Goal: Task Accomplishment & Management: Manage account settings

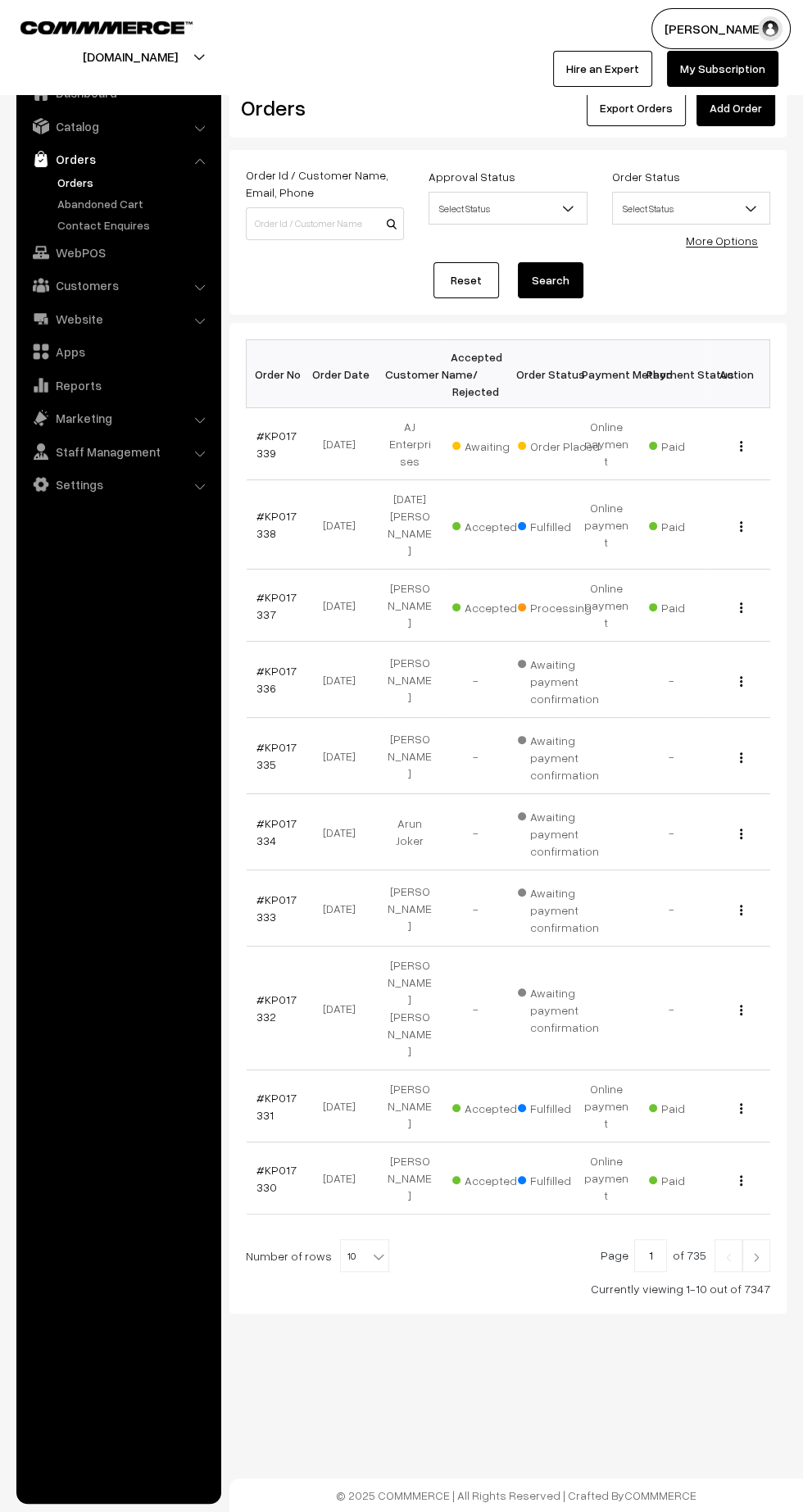
click at [758, 1252] on img at bounding box center [756, 1257] width 15 height 10
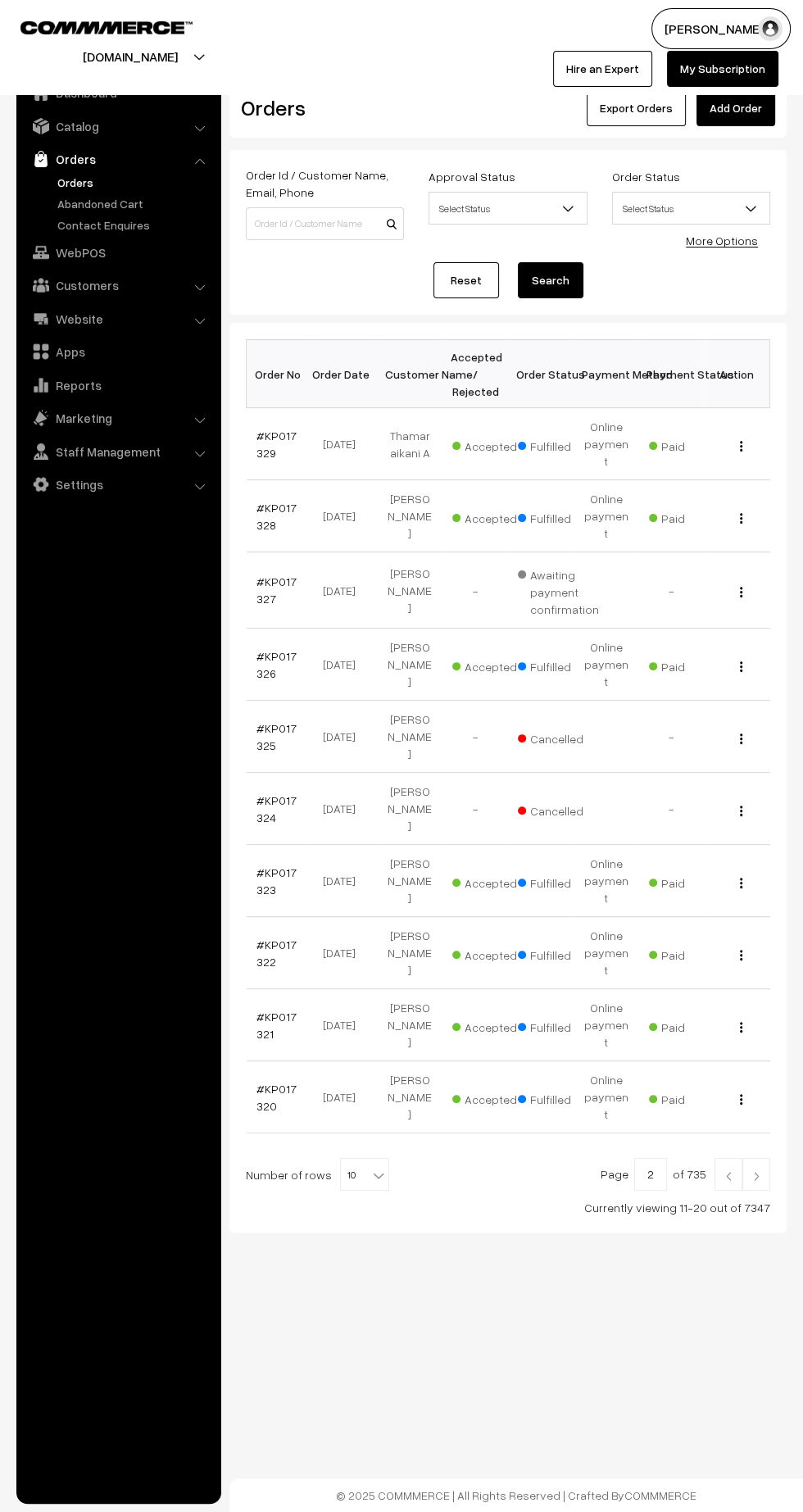
click at [757, 1171] on img at bounding box center [756, 1176] width 15 height 10
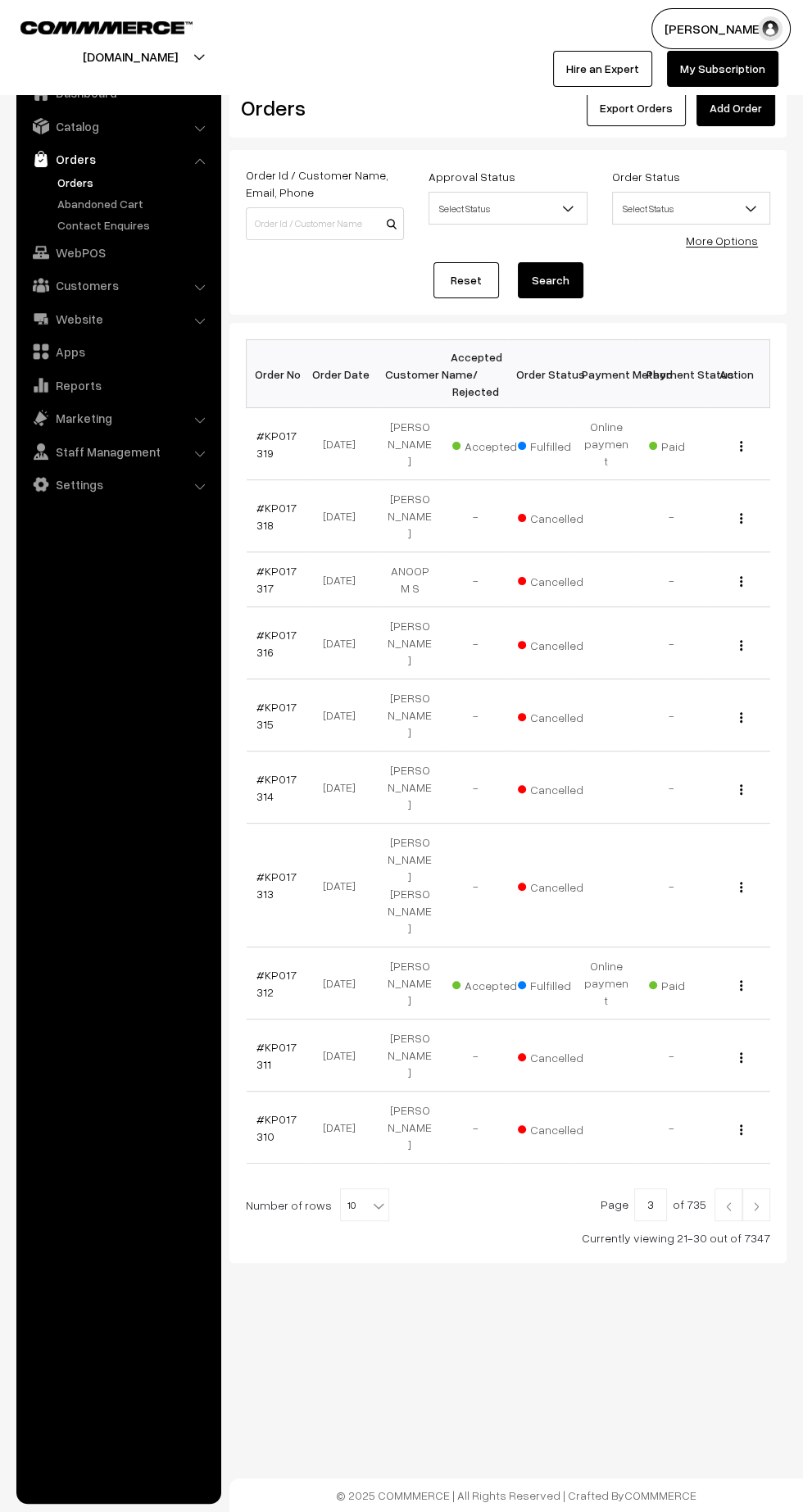
click at [284, 700] on link "#KP017315" at bounding box center [277, 716] width 40 height 31
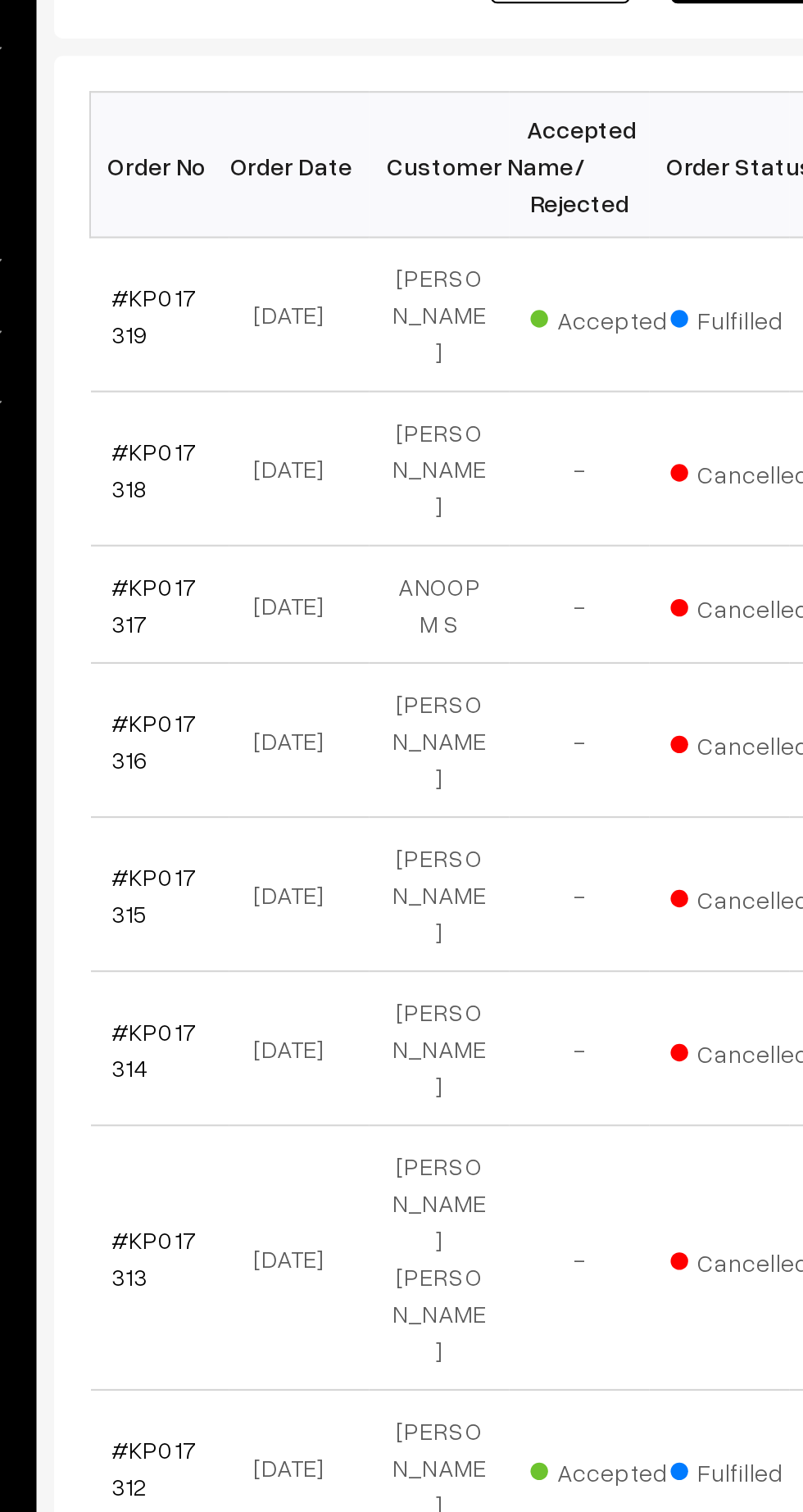
click at [265, 501] on link "#KP017318" at bounding box center [277, 516] width 40 height 31
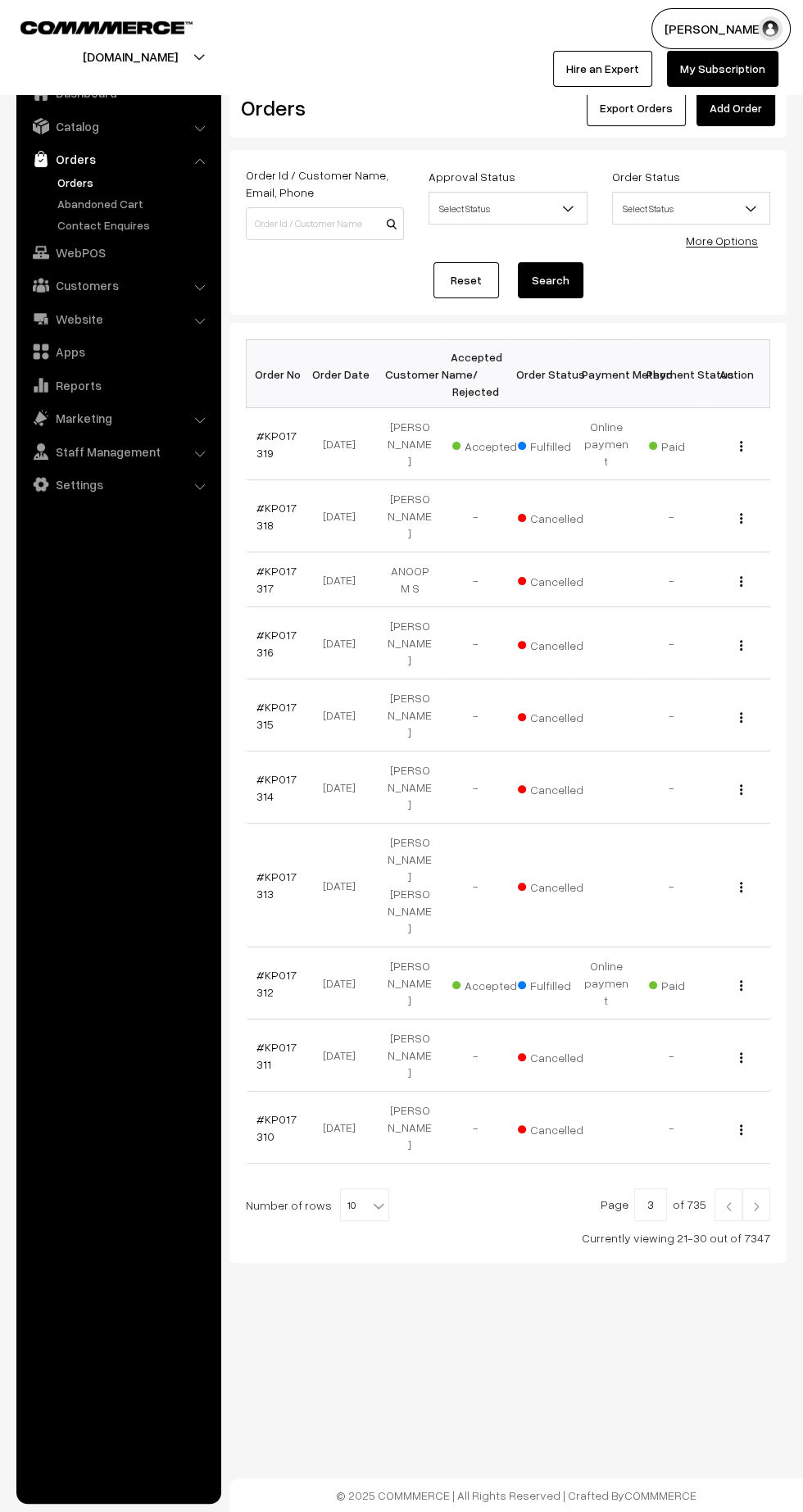
click at [716, 1188] on link at bounding box center [728, 1205] width 28 height 32
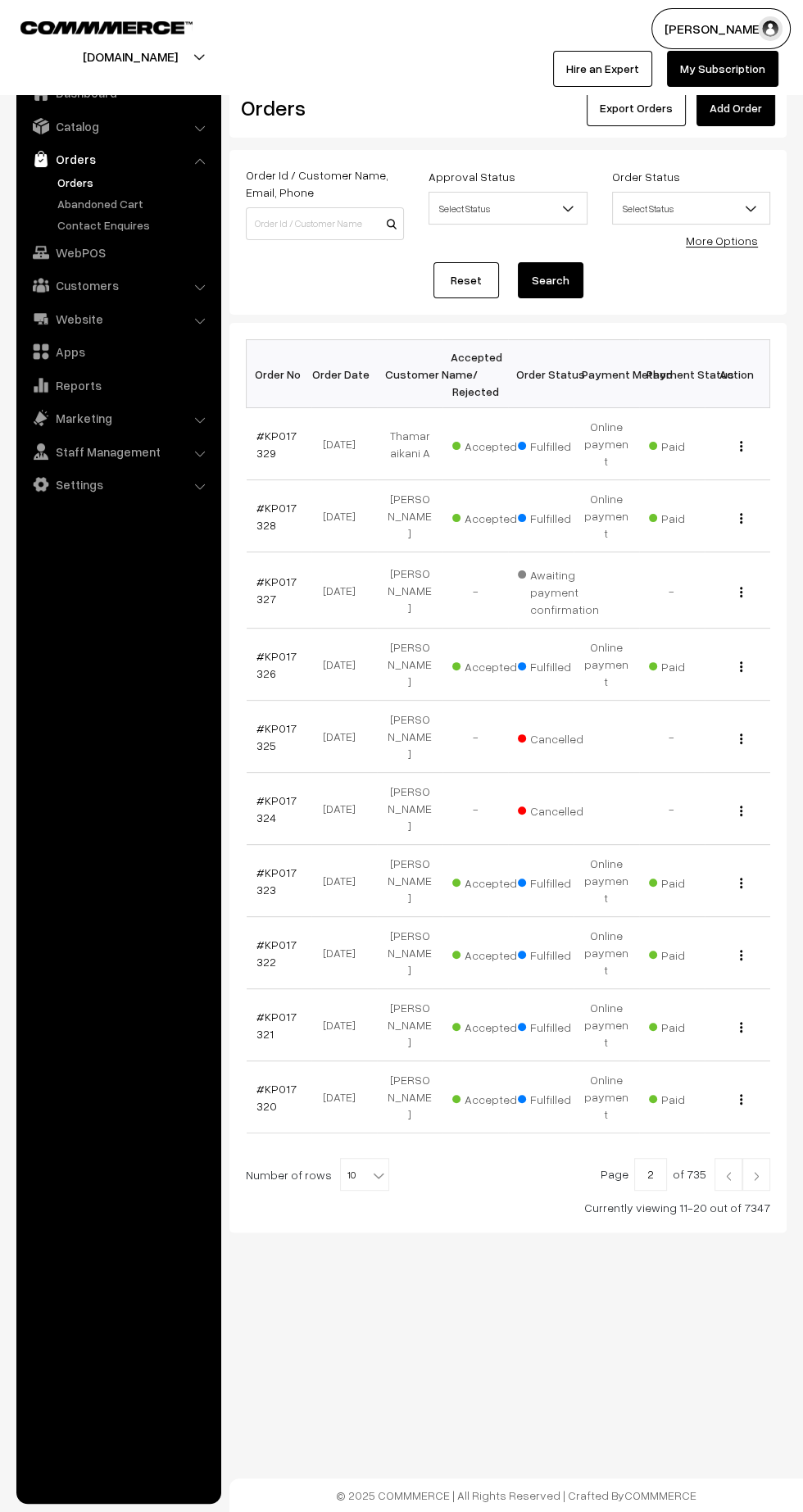
click at [279, 575] on link "#KP017327" at bounding box center [277, 590] width 40 height 31
click at [765, 1158] on link at bounding box center [755, 1174] width 28 height 32
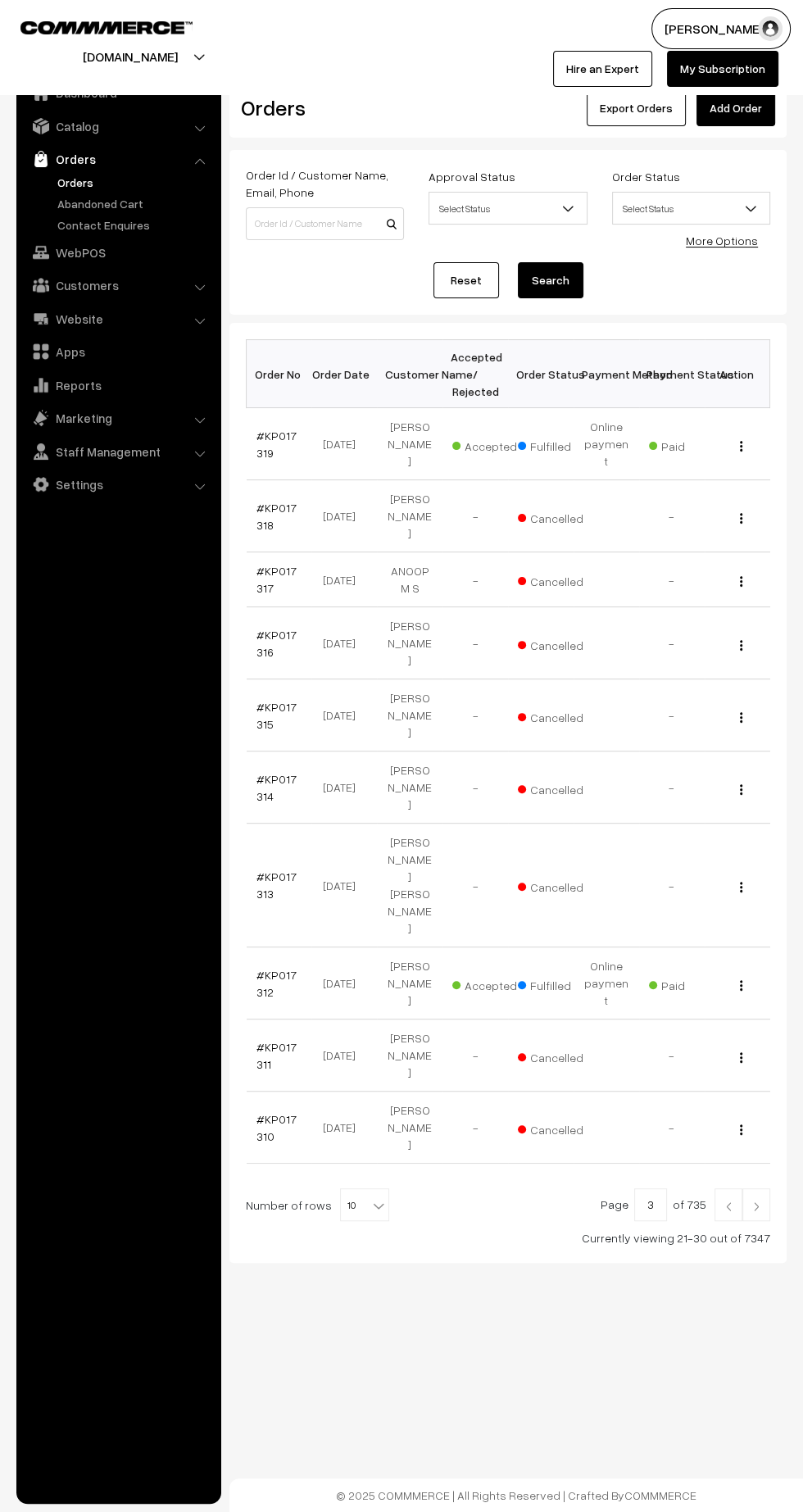
click at [258, 501] on link "#KP017318" at bounding box center [277, 516] width 40 height 31
click at [276, 700] on link "#KP017315" at bounding box center [277, 716] width 40 height 31
click at [258, 501] on link "#KP017318" at bounding box center [277, 516] width 40 height 31
click at [722, 1202] on img at bounding box center [729, 1207] width 15 height 10
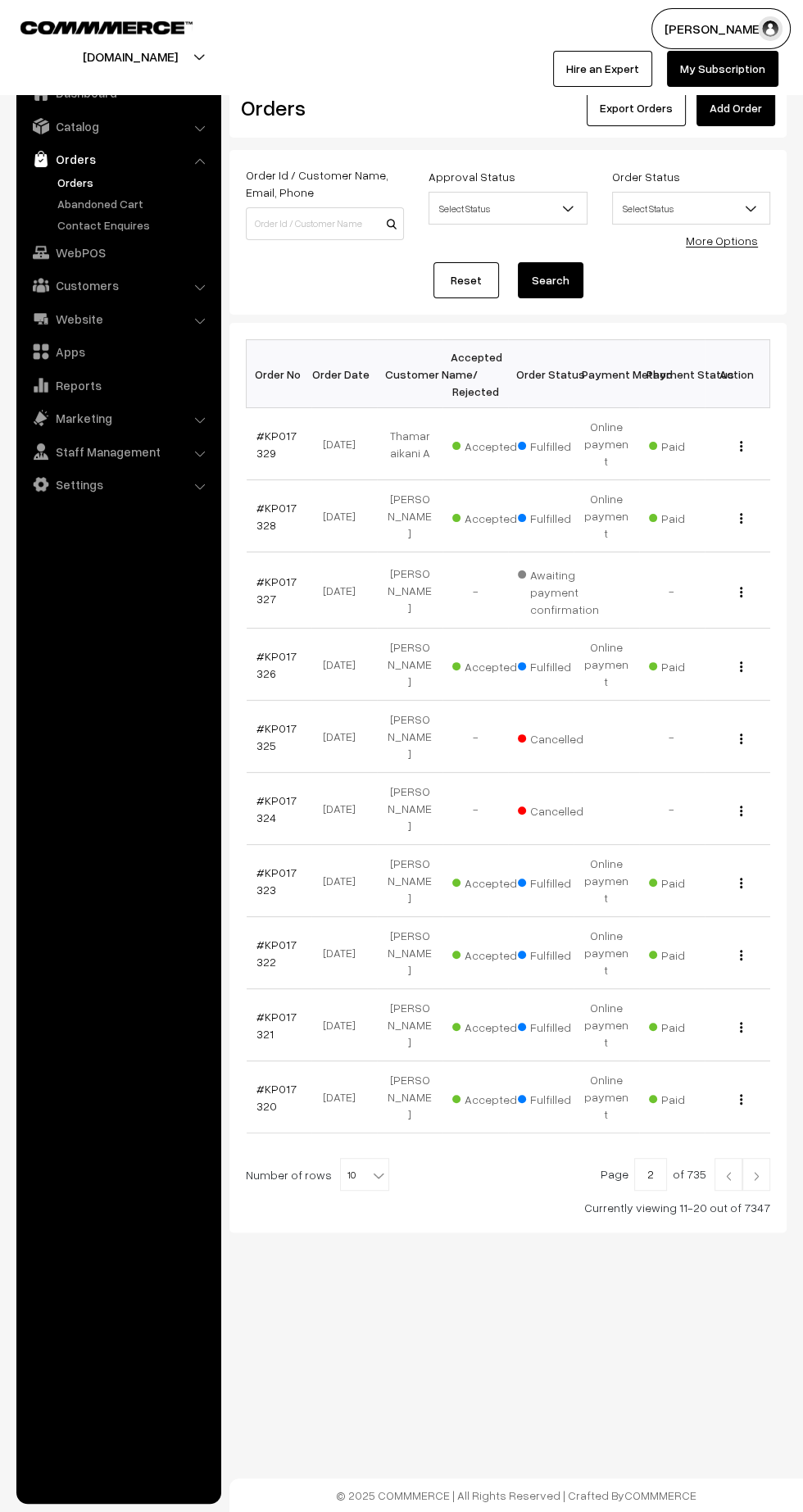
click at [262, 575] on link "#KP017327" at bounding box center [277, 590] width 40 height 31
click at [264, 575] on link "#KP017327" at bounding box center [277, 590] width 40 height 31
click at [756, 1171] on img at bounding box center [756, 1176] width 15 height 10
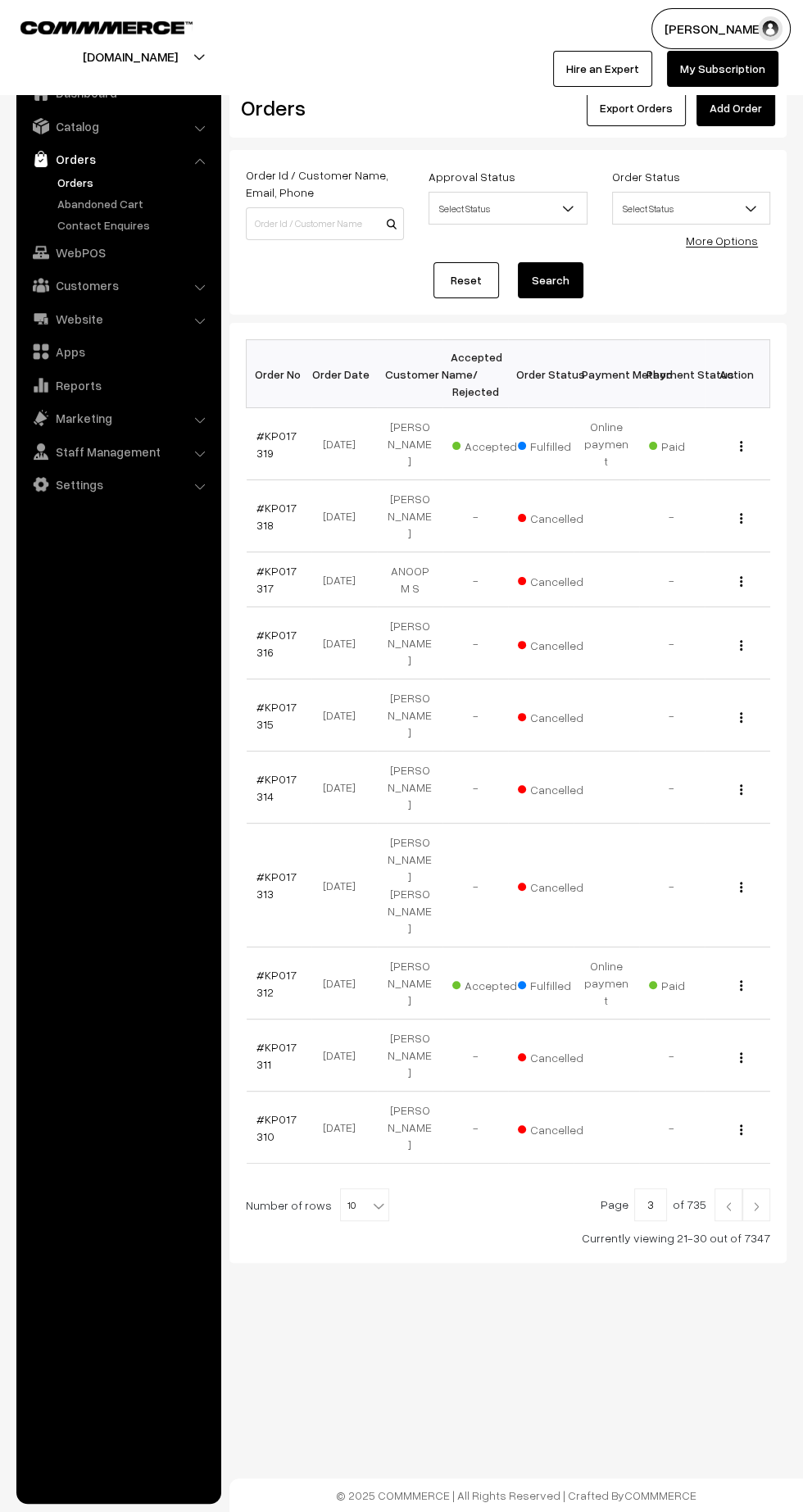
click at [722, 1202] on img at bounding box center [729, 1207] width 15 height 10
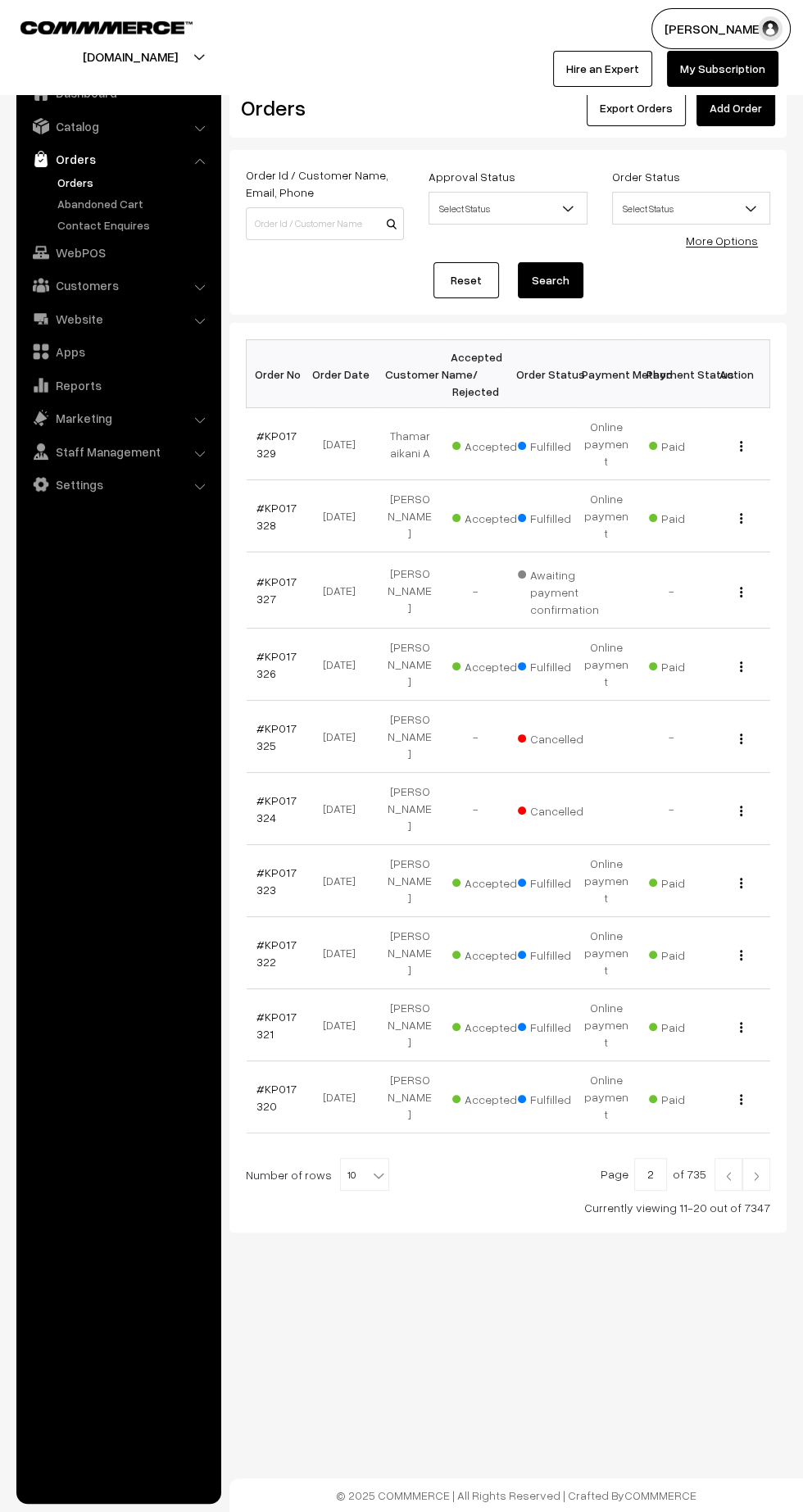
click at [265, 721] on link "#KP017325" at bounding box center [277, 736] width 40 height 31
click at [757, 1171] on img at bounding box center [756, 1176] width 15 height 10
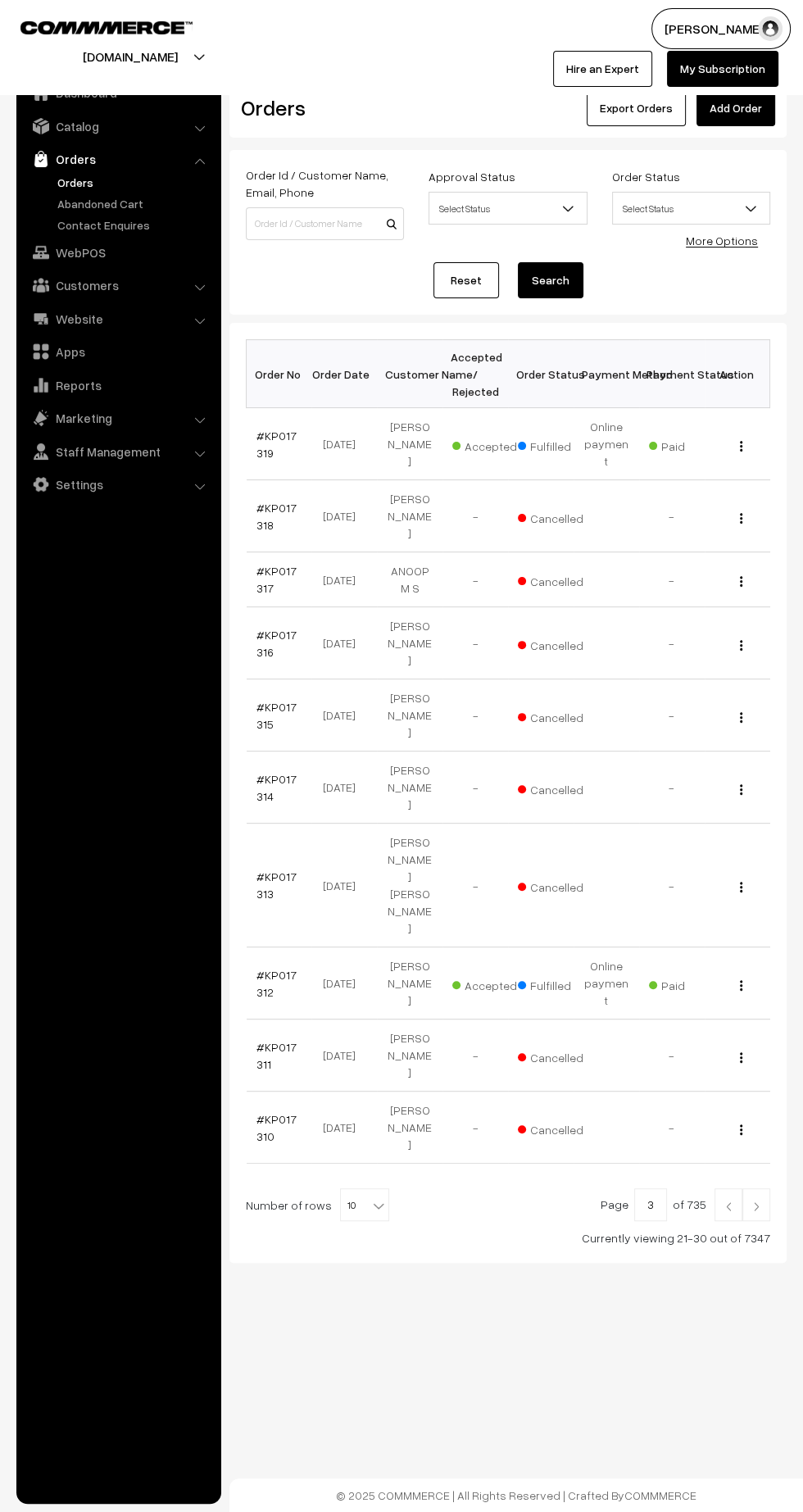
click at [257, 501] on link "#KP017318" at bounding box center [277, 516] width 40 height 31
click at [258, 700] on link "#KP017315" at bounding box center [277, 716] width 40 height 31
click at [284, 700] on link "#KP017315" at bounding box center [277, 716] width 40 height 31
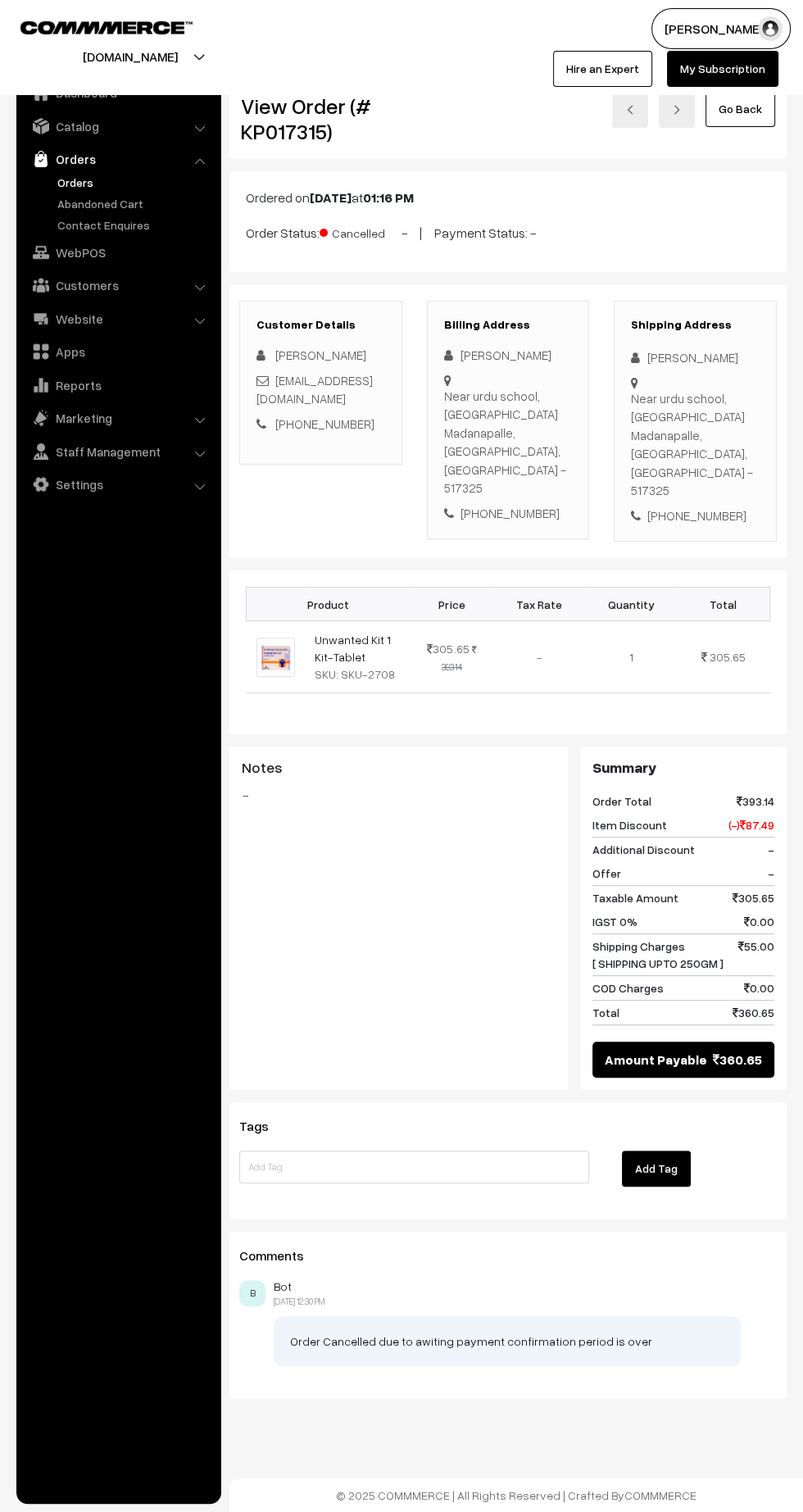
click at [105, 281] on link "Customers" at bounding box center [118, 285] width 195 height 29
click at [97, 250] on link "Customers" at bounding box center [134, 248] width 163 height 17
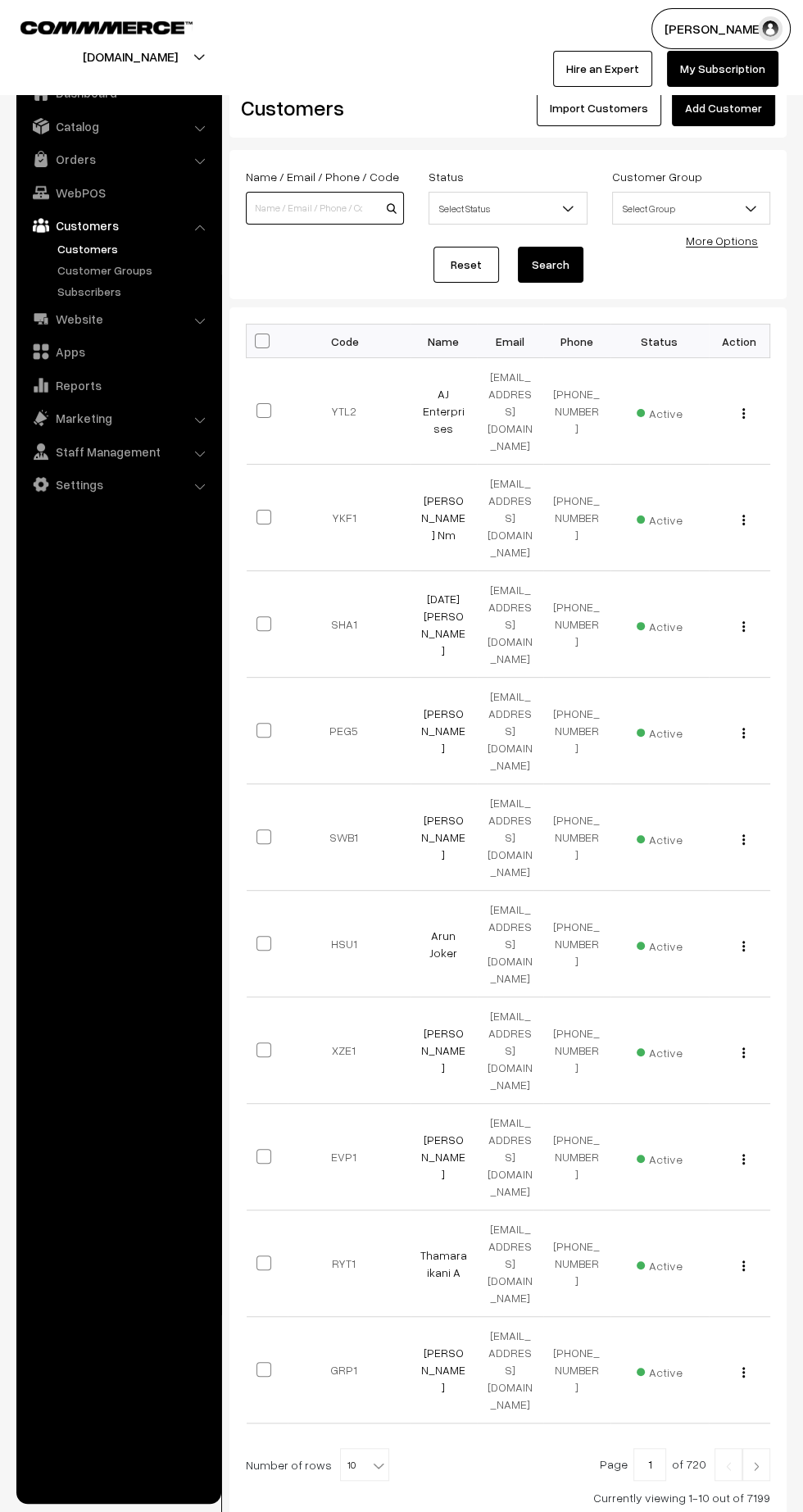
paste input "8008374031"
type input "8008374031"
click at [570, 258] on button "Search" at bounding box center [550, 265] width 66 height 36
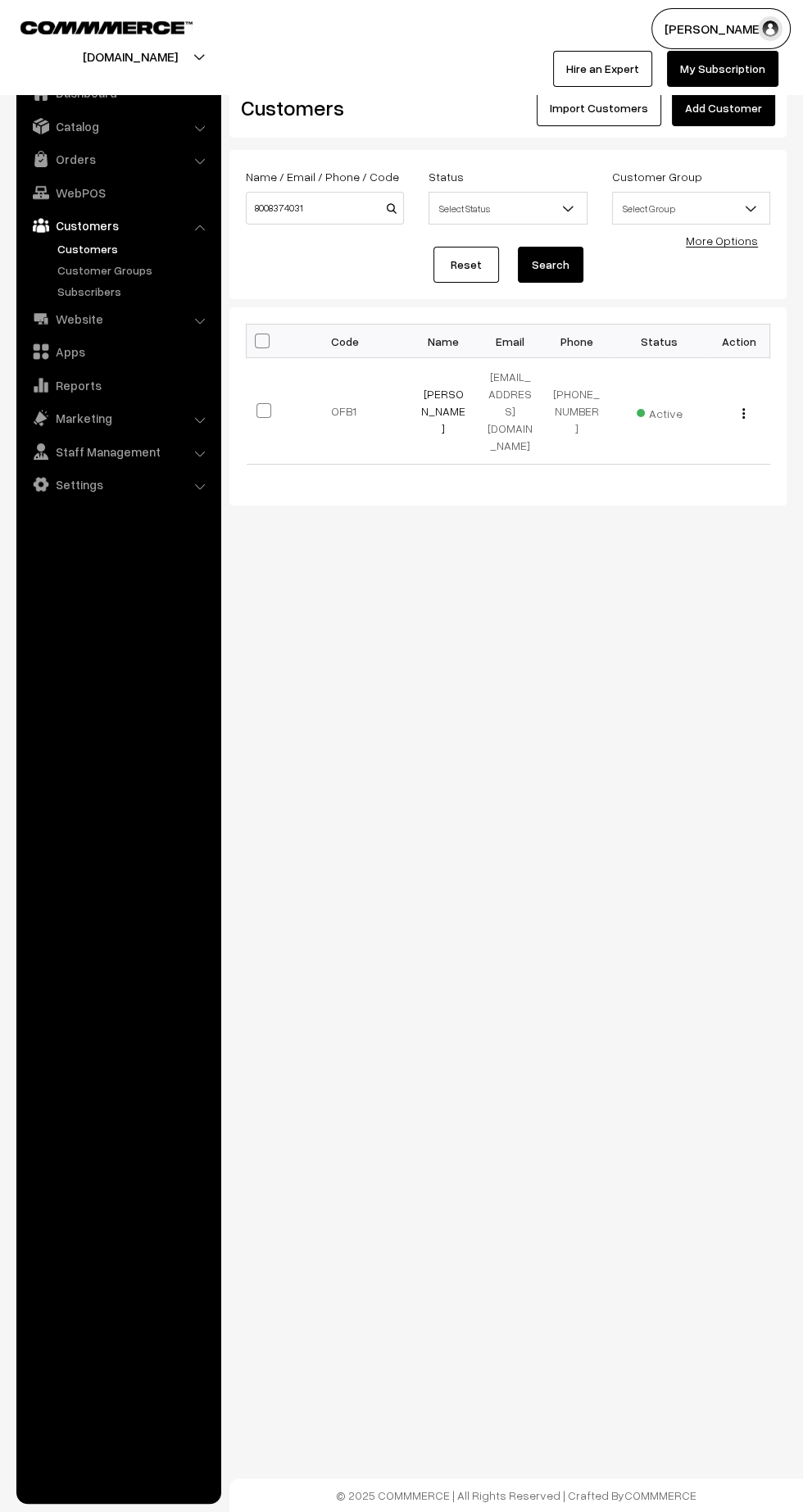
click at [742, 408] on img "button" at bounding box center [743, 413] width 3 height 10
click at [706, 418] on link "view" at bounding box center [670, 436] width 139 height 36
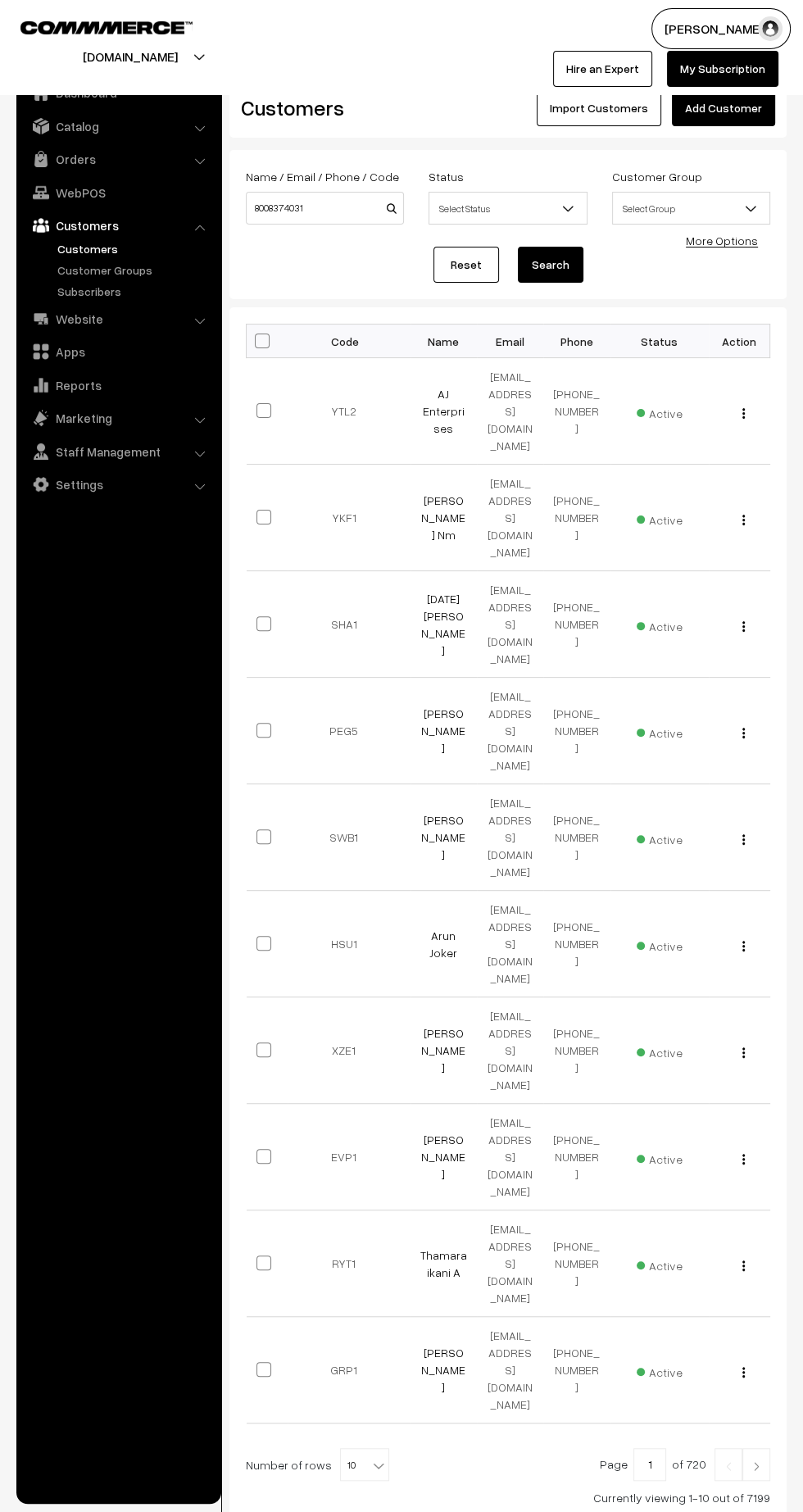
click at [572, 275] on button "Search" at bounding box center [550, 265] width 66 height 36
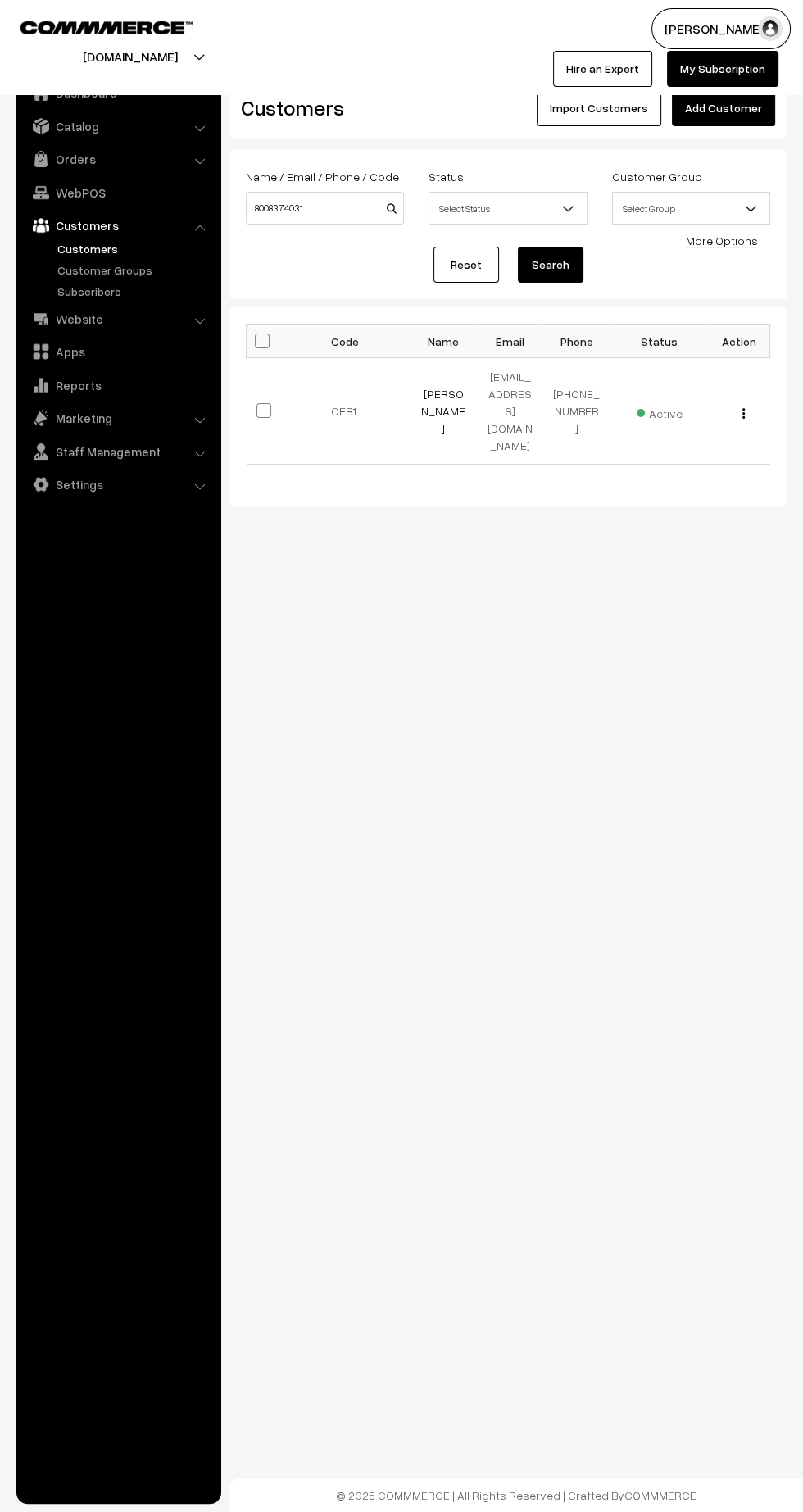
click at [91, 163] on link "Orders" at bounding box center [118, 159] width 195 height 29
click at [76, 195] on link "Abandoned Cart" at bounding box center [134, 204] width 163 height 17
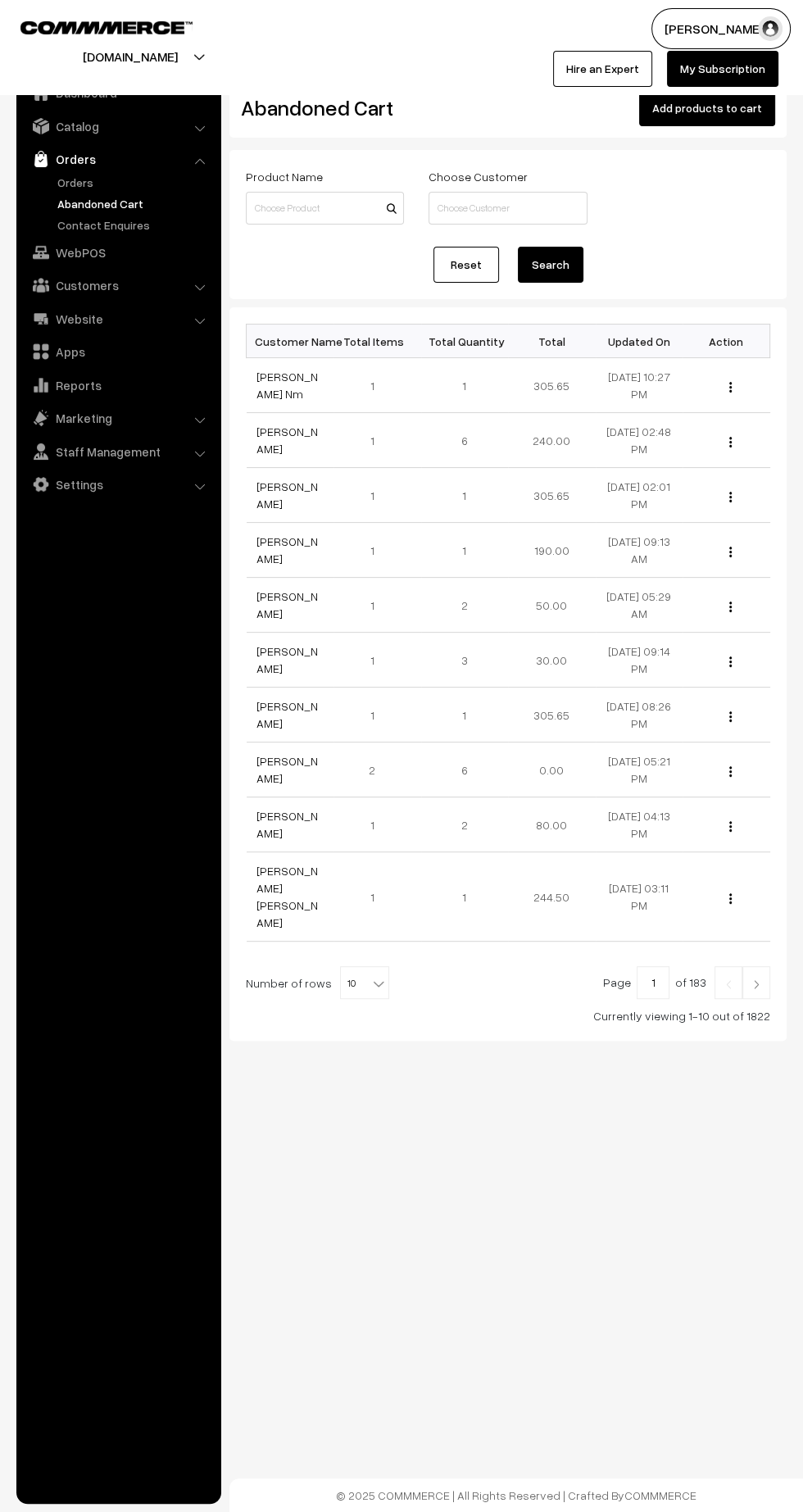
click at [84, 195] on link "Abandoned Cart" at bounding box center [134, 204] width 163 height 17
click at [86, 180] on link "Orders" at bounding box center [134, 183] width 163 height 17
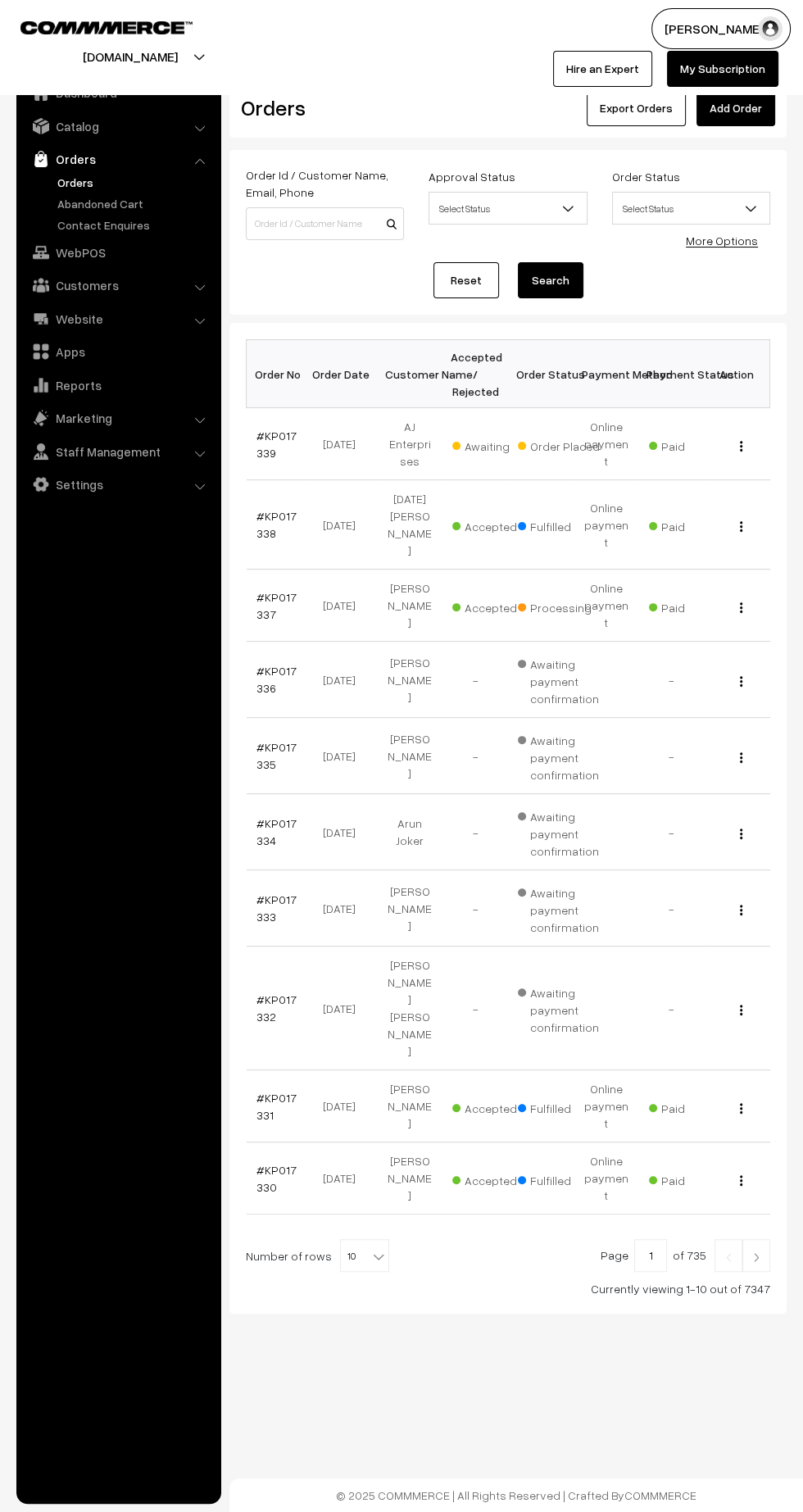
click at [756, 1252] on img at bounding box center [756, 1257] width 15 height 10
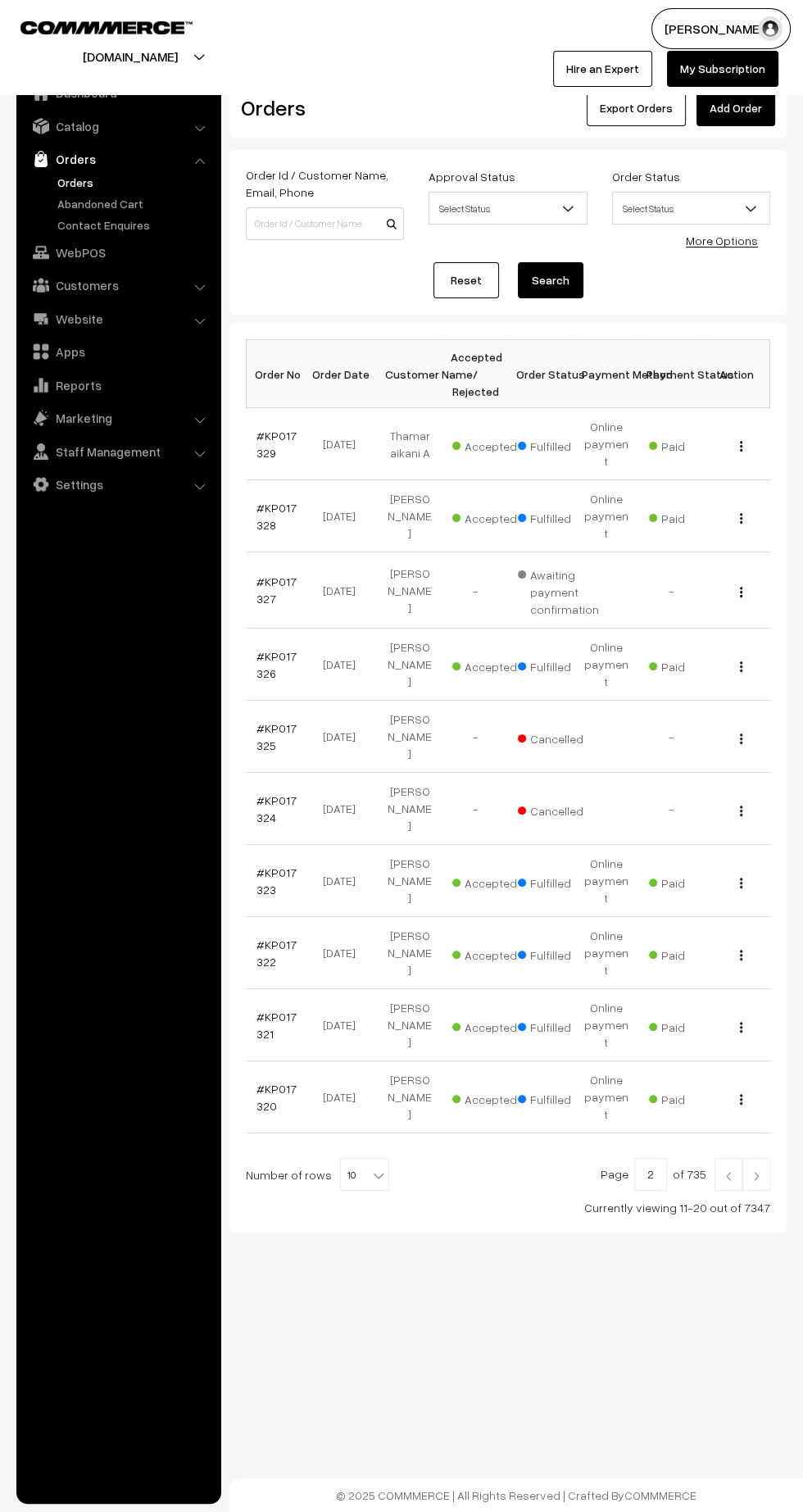
click at [281, 721] on link "#KP017325" at bounding box center [277, 736] width 40 height 31
click at [262, 575] on link "#KP017327" at bounding box center [277, 590] width 40 height 31
click at [756, 1171] on img at bounding box center [756, 1176] width 15 height 10
